Goal: Transaction & Acquisition: Purchase product/service

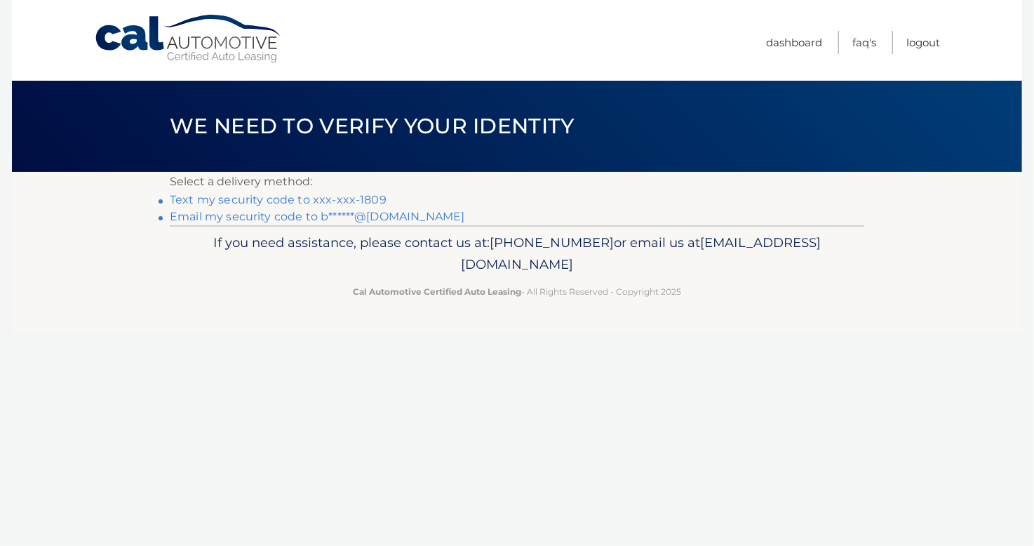
click at [256, 203] on link "Text my security code to xxx-xxx-1809" at bounding box center [278, 199] width 217 height 13
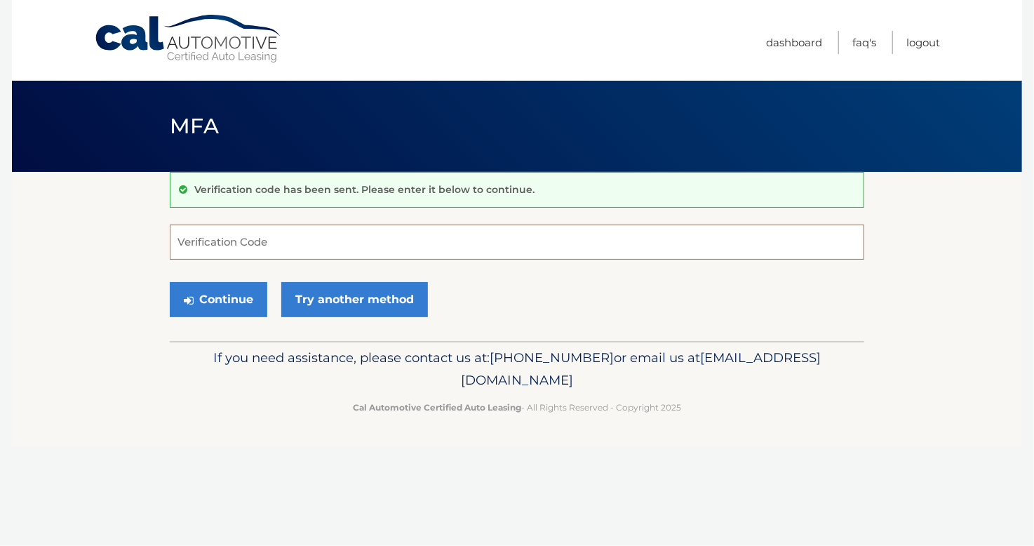
click at [201, 245] on input "Verification Code" at bounding box center [517, 241] width 694 height 35
type input "229675"
click at [213, 302] on button "Continue" at bounding box center [218, 299] width 97 height 35
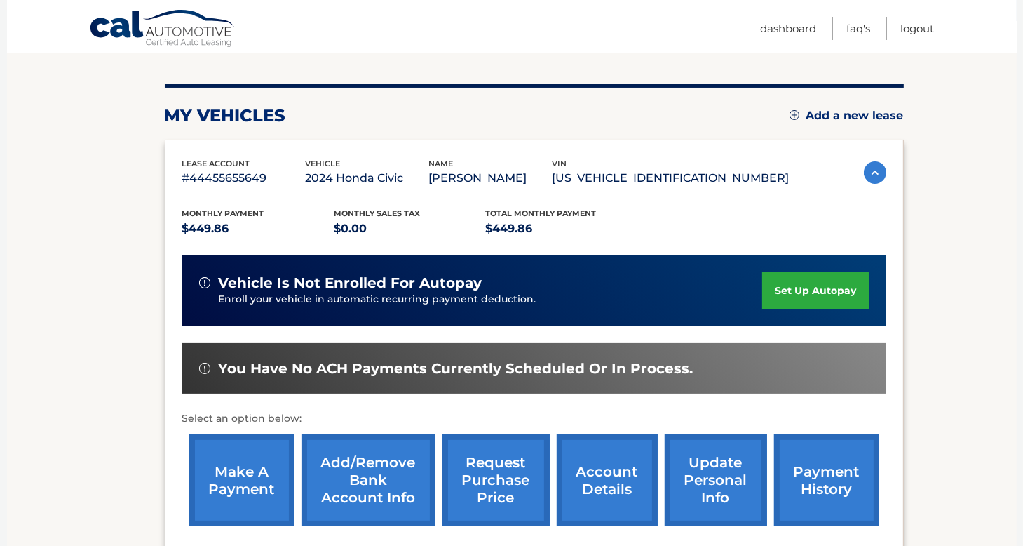
scroll to position [158, 0]
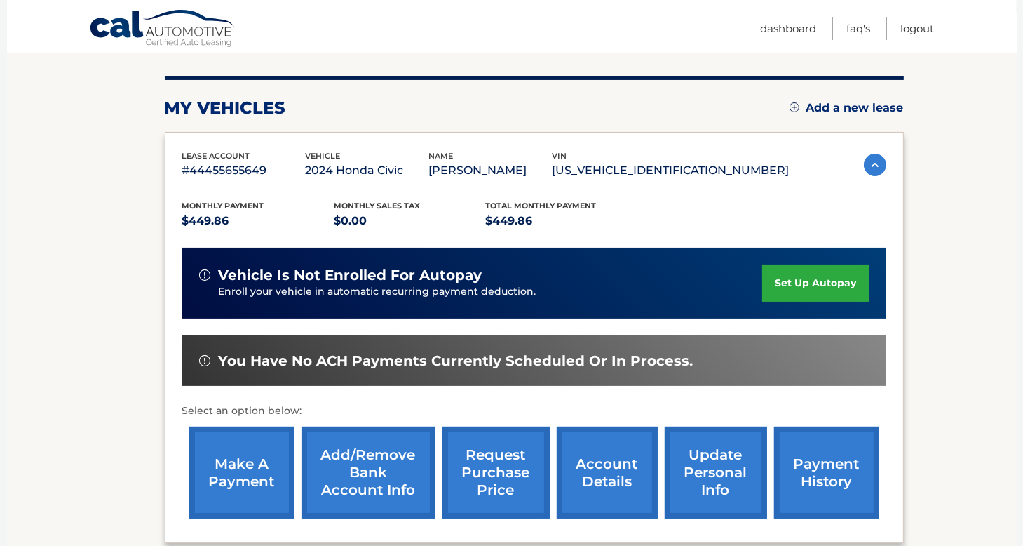
click at [229, 464] on link "make a payment" at bounding box center [241, 472] width 105 height 92
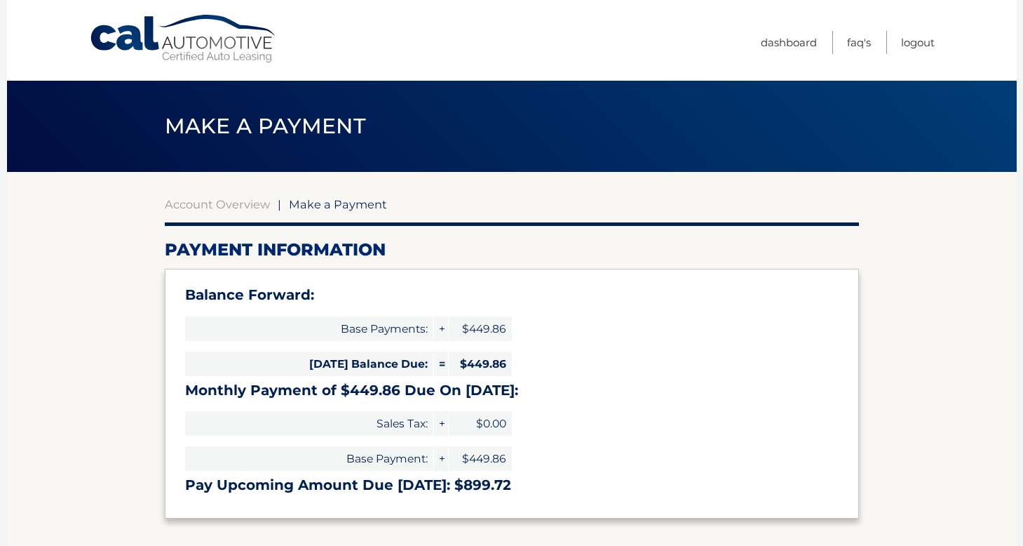
select select "ZmQ3ZGE4MjMtMDljZi00YzgyLTg2OTEtM2Q1NjBlZDA5N2M0"
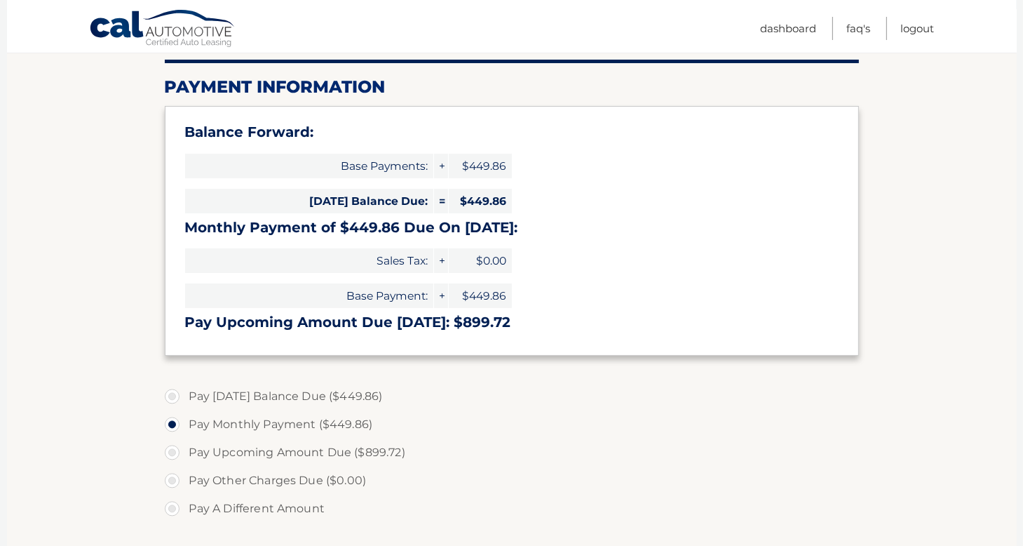
scroll to position [177, 0]
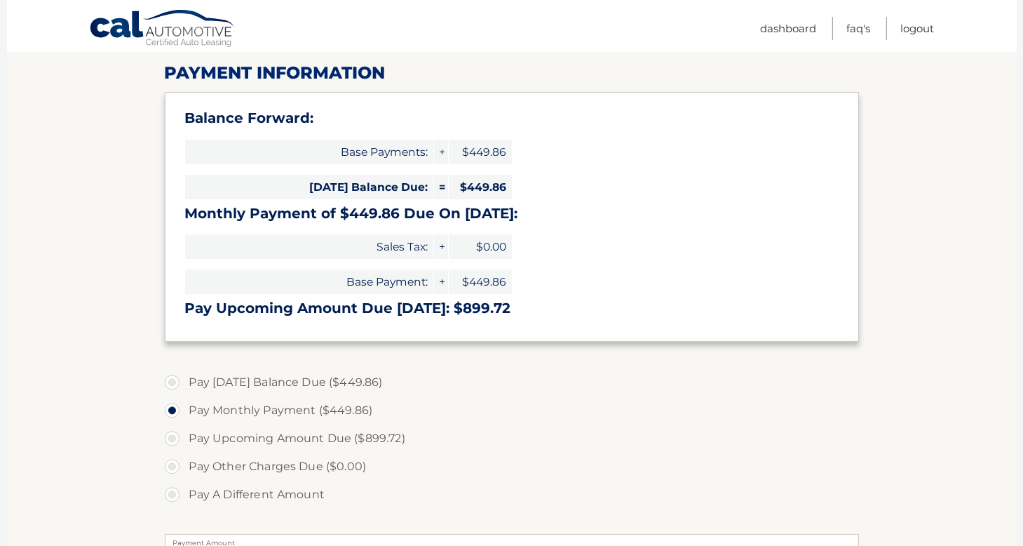
click at [171, 381] on label "Pay Today's Balance Due ($449.86)" at bounding box center [512, 382] width 694 height 28
click at [171, 381] on input "Pay Today's Balance Due ($449.86)" at bounding box center [177, 379] width 14 height 22
radio input "true"
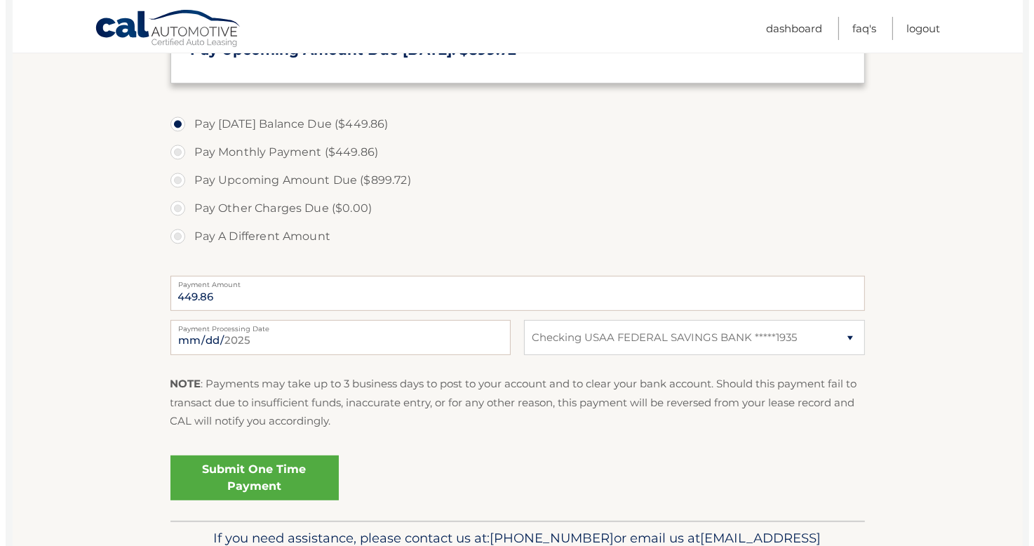
scroll to position [435, 0]
click at [238, 480] on link "Submit One Time Payment" at bounding box center [249, 477] width 168 height 45
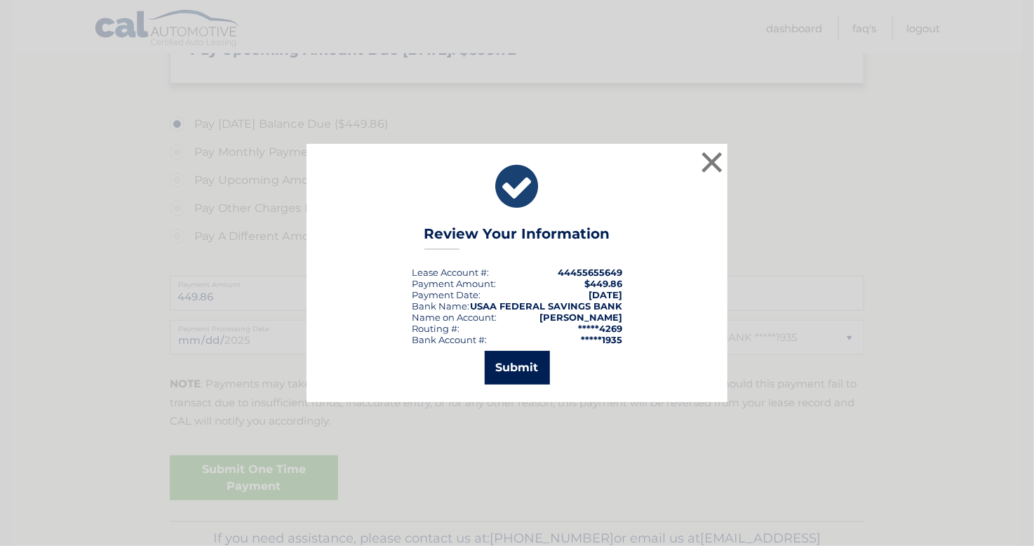
click at [520, 367] on button "Submit" at bounding box center [517, 368] width 65 height 34
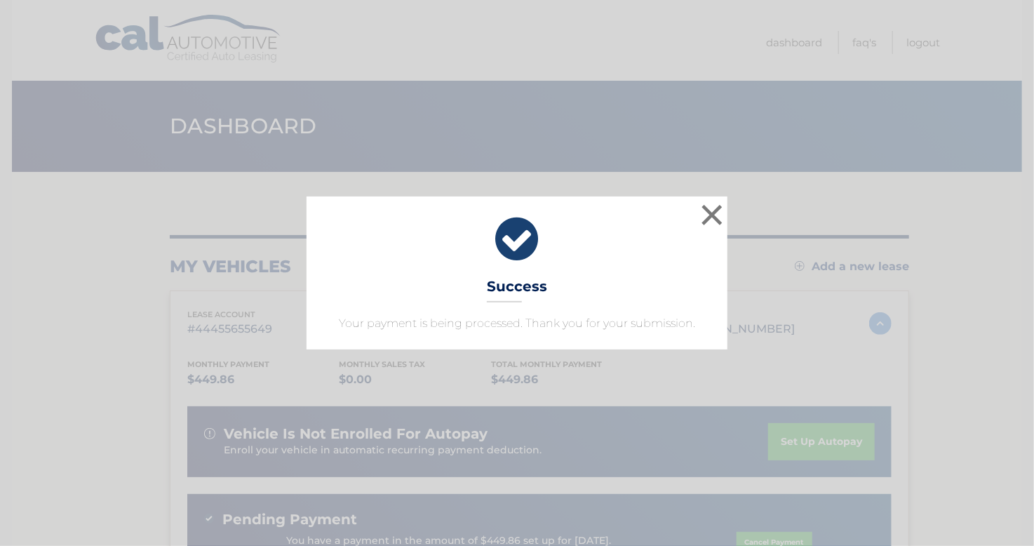
click at [698, 253] on icon at bounding box center [517, 239] width 386 height 50
click at [701, 114] on div "× Success Your payment is being processed. Thank you for your submission. Loadi…" at bounding box center [517, 273] width 1034 height 546
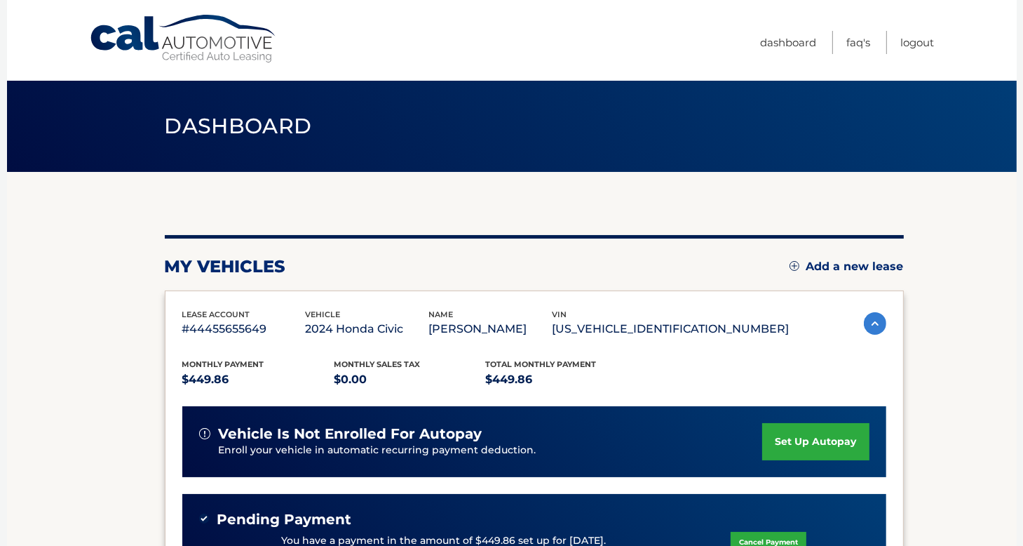
click at [722, 204] on div "my vehicles Add a new lease lease account #44455655649 vehicle 2024 Honda Civic…" at bounding box center [534, 471] width 739 height 598
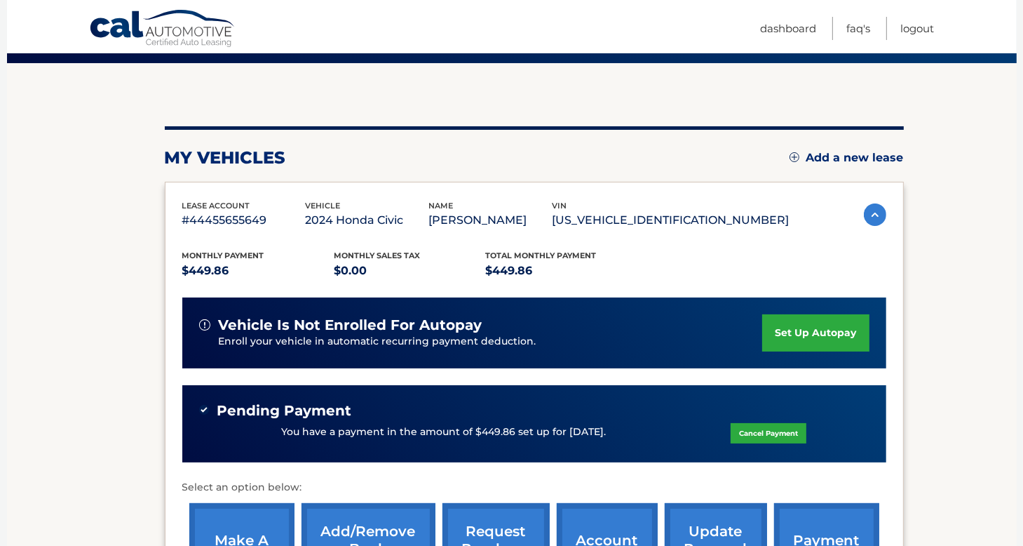
scroll to position [109, 0]
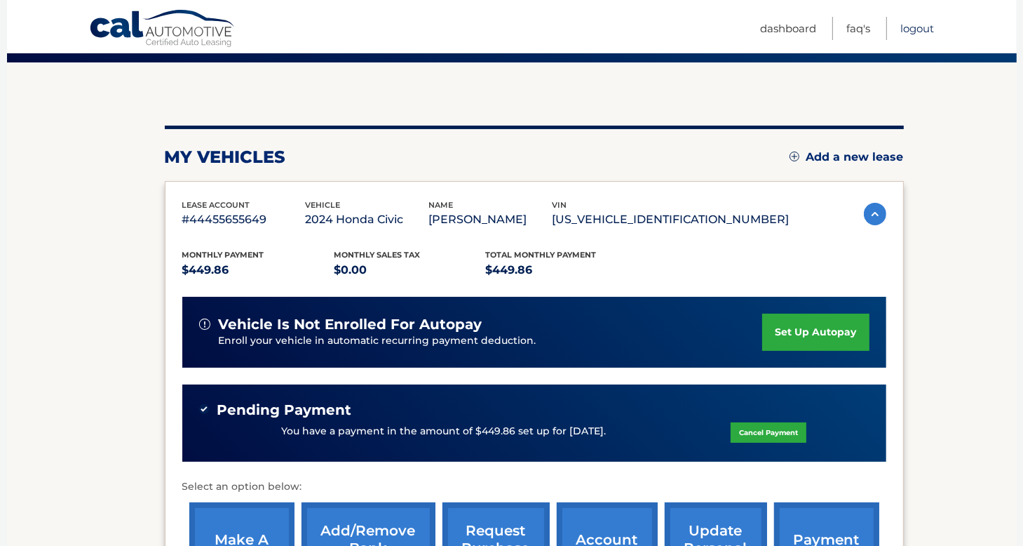
click at [905, 27] on link "Logout" at bounding box center [918, 28] width 34 height 23
